Goal: Task Accomplishment & Management: Use online tool/utility

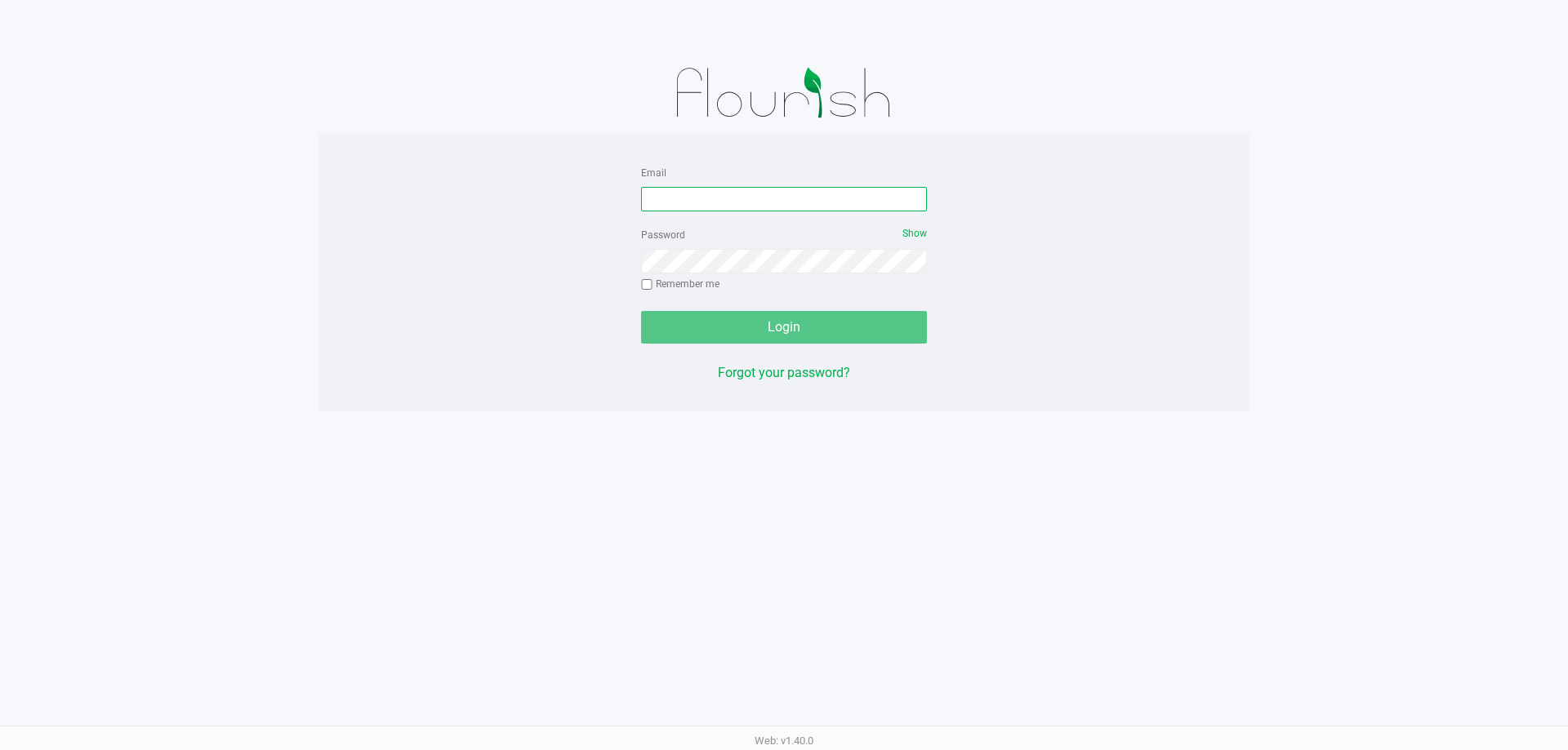
click at [834, 204] on input "Email" at bounding box center [784, 199] width 286 height 24
type input "[EMAIL_ADDRESS][DOMAIN_NAME]"
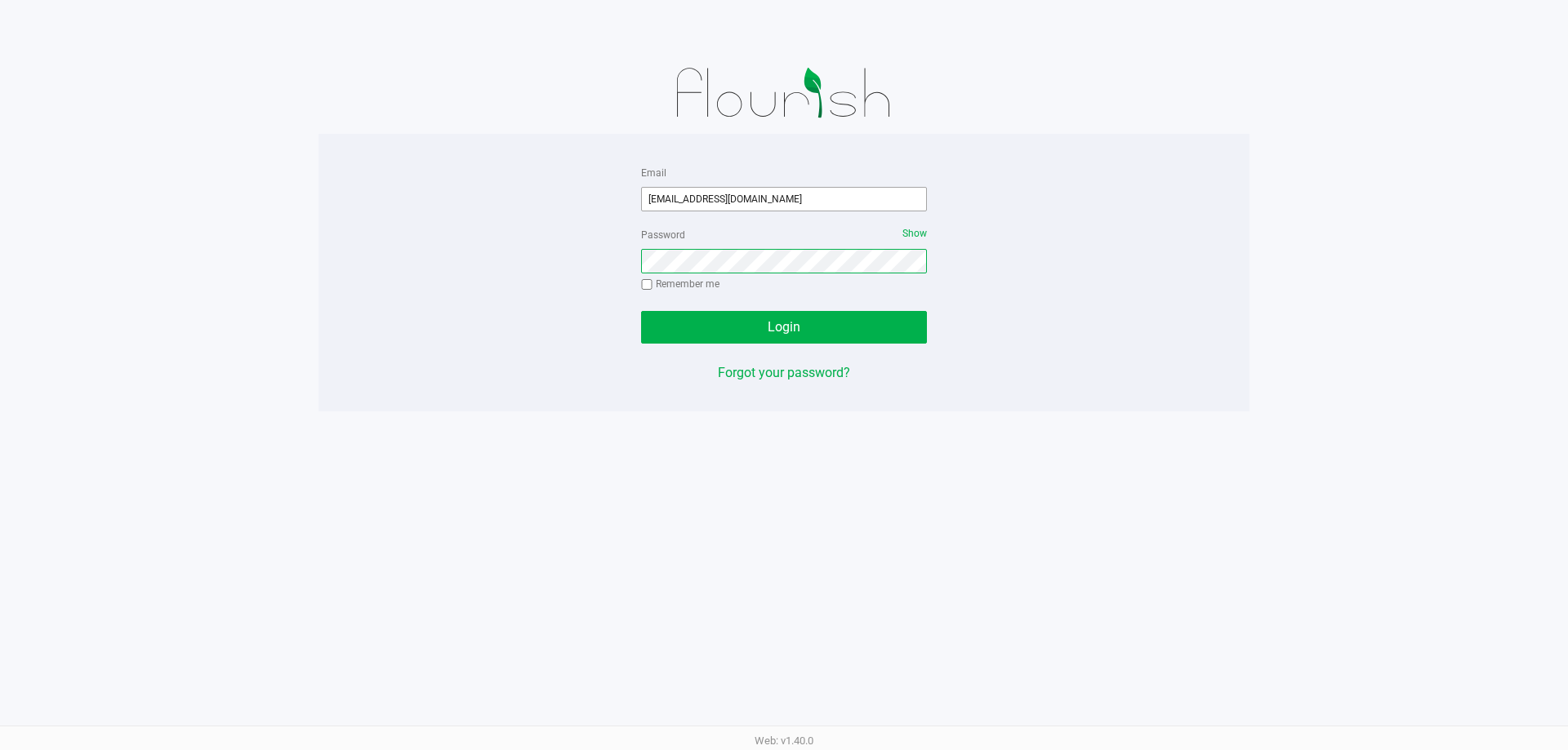
click at [641, 311] on button "Login" at bounding box center [784, 327] width 286 height 33
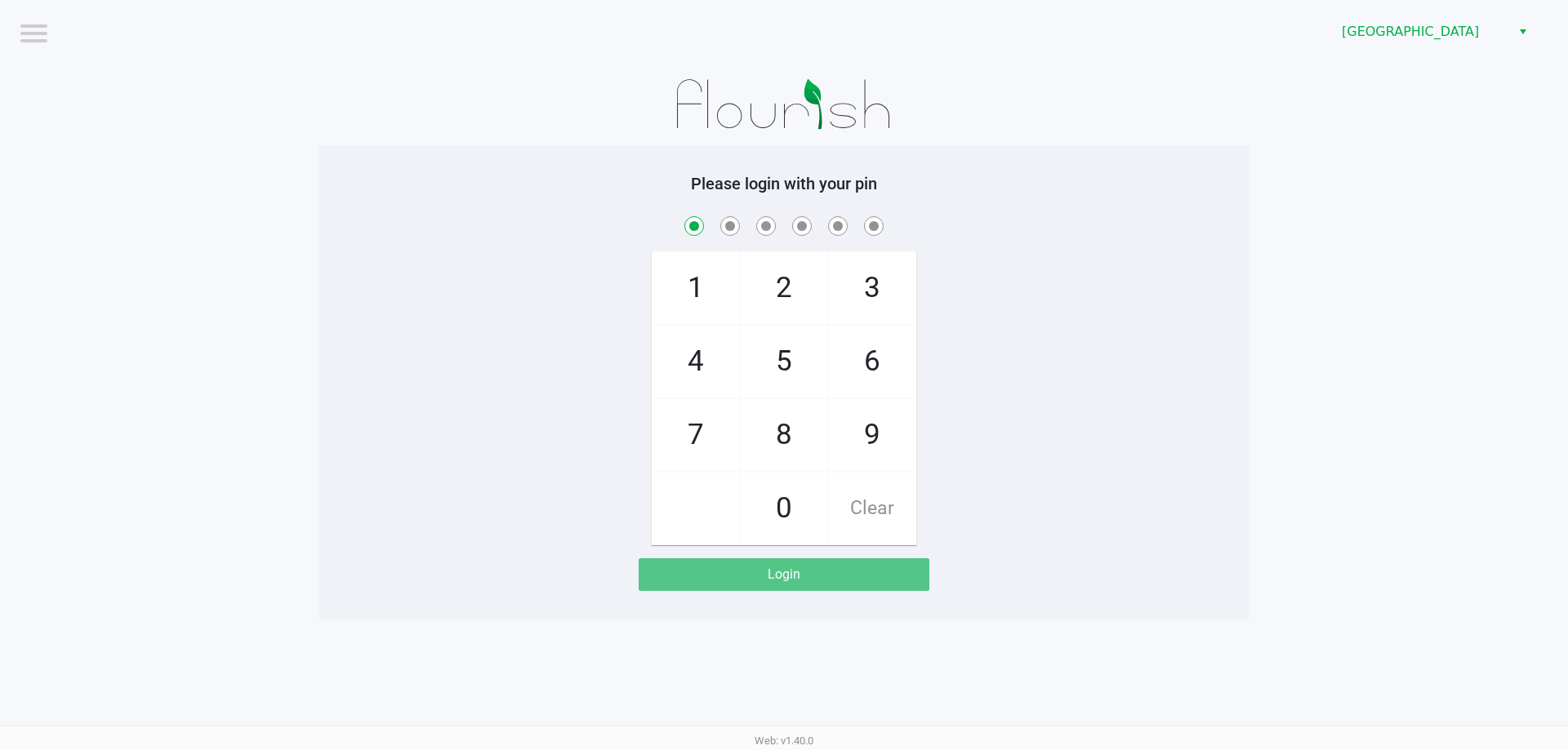
checkbox input "true"
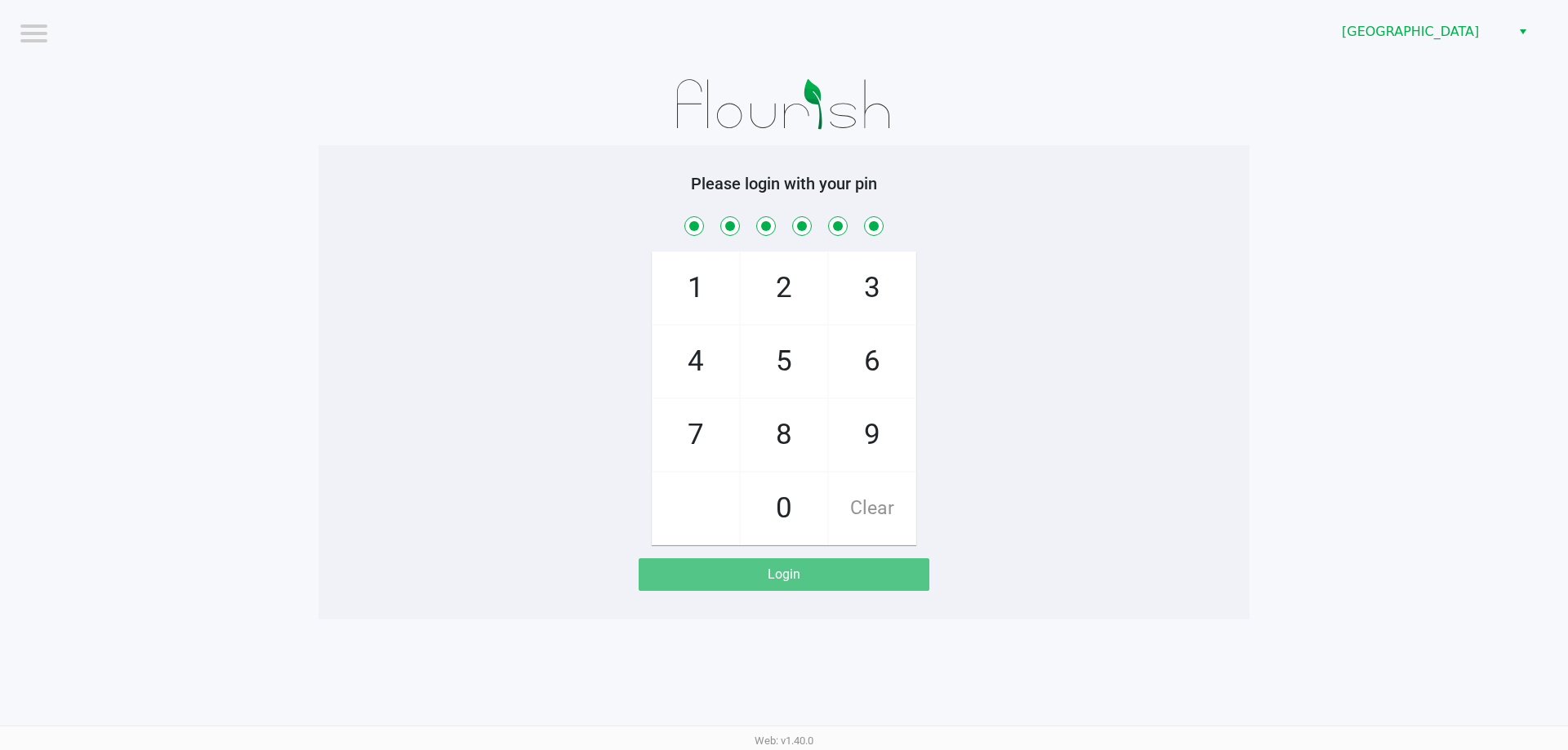
checkbox input "true"
